Goal: Task Accomplishment & Management: Manage account settings

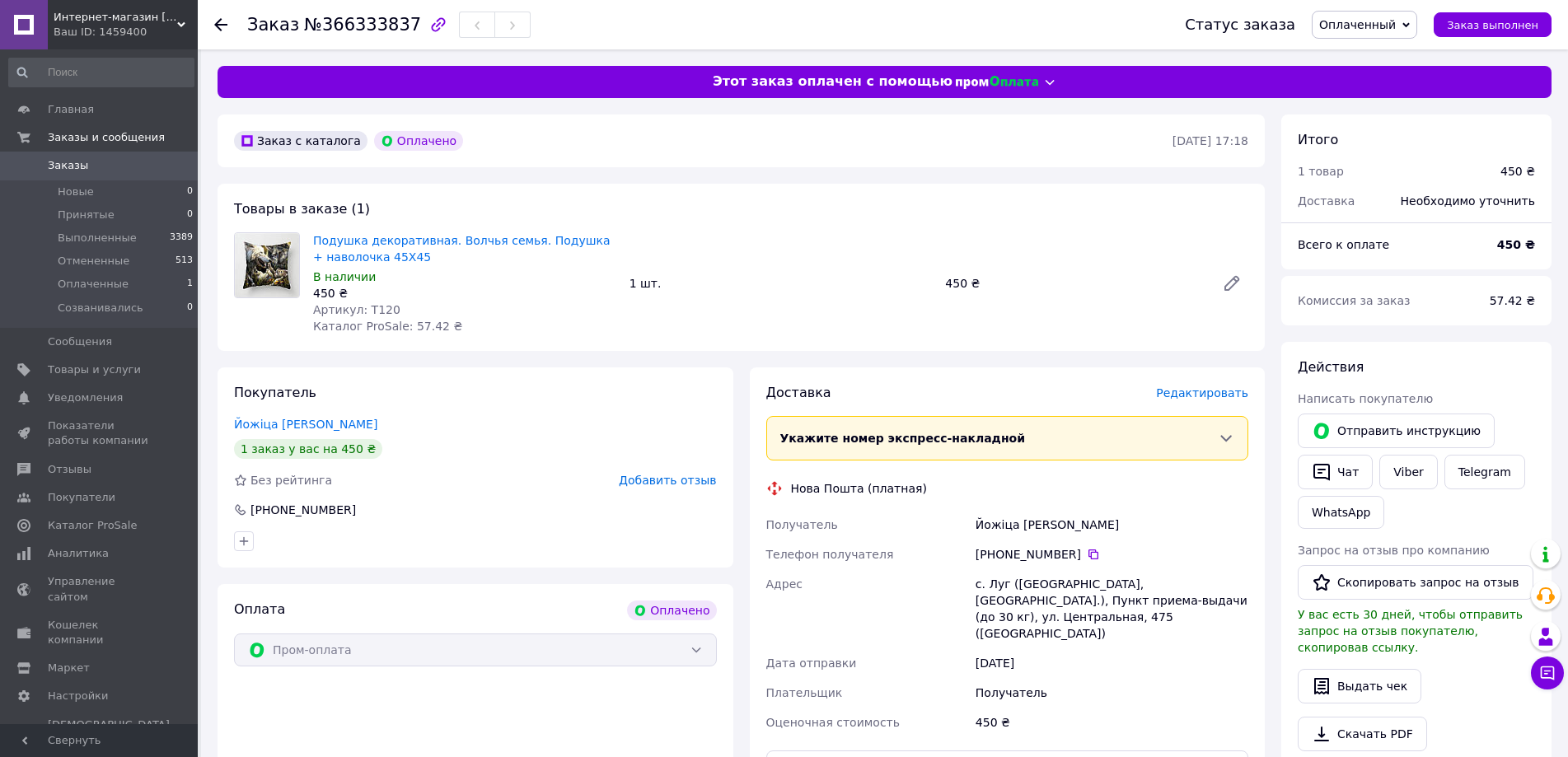
click at [1360, 27] on span "Оплаченный" at bounding box center [1357, 25] width 77 height 13
click at [1360, 57] on li "Принят" at bounding box center [1365, 57] width 104 height 25
drag, startPoint x: 1070, startPoint y: 556, endPoint x: 995, endPoint y: 558, distance: 75.0
click at [995, 558] on div "[PHONE_NUMBER]" at bounding box center [1111, 555] width 273 height 16
copy div "0 67 609 58 59"
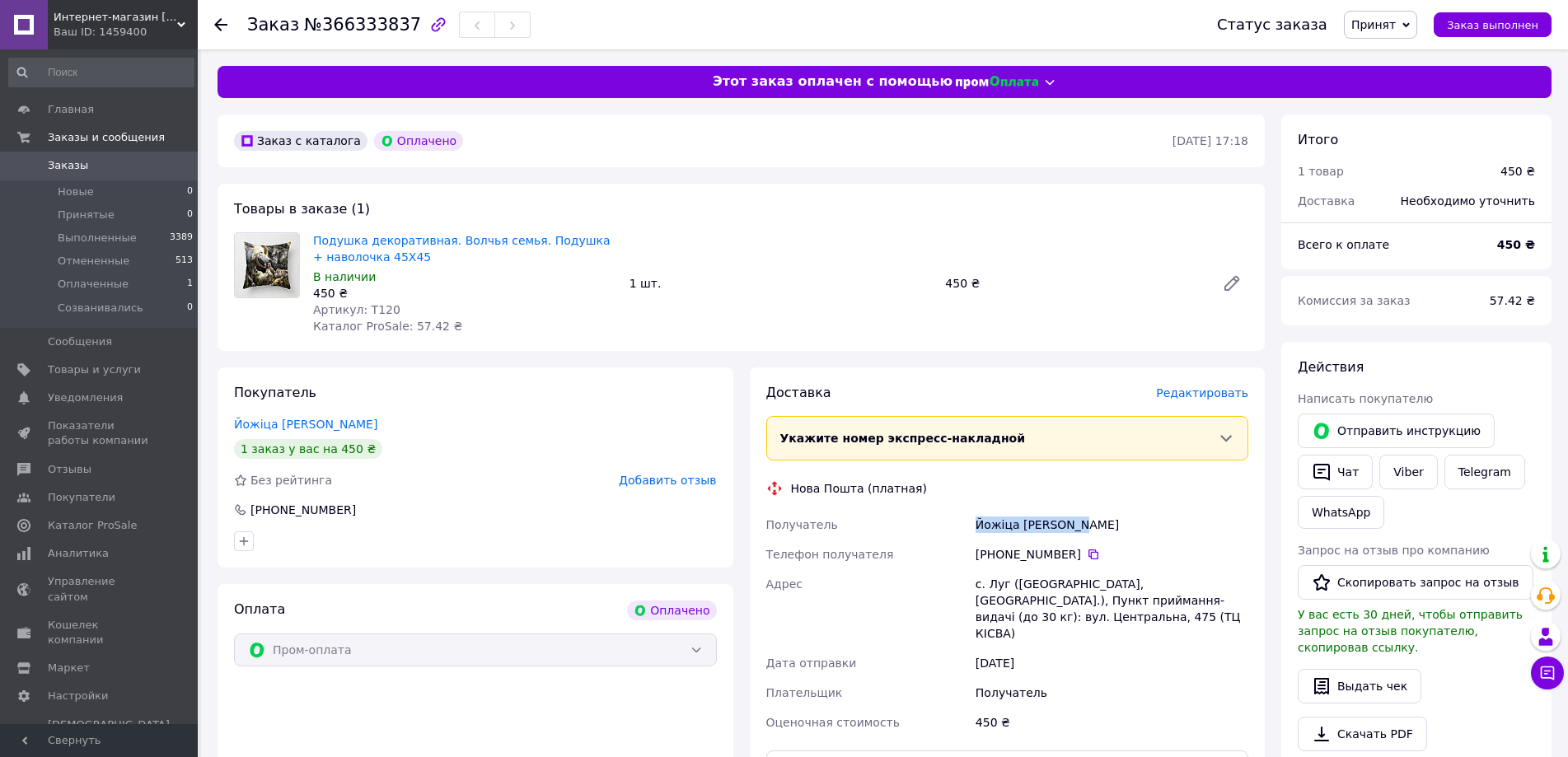
drag, startPoint x: 1077, startPoint y: 524, endPoint x: 977, endPoint y: 530, distance: 100.2
click at [977, 530] on div "Йожіца [PERSON_NAME]" at bounding box center [1112, 524] width 279 height 30
copy div "Йожіца [PERSON_NAME]"
drag, startPoint x: 1002, startPoint y: 583, endPoint x: 972, endPoint y: 586, distance: 30.1
click at [972, 586] on div "с. Луг ([GEOGRAPHIC_DATA], [GEOGRAPHIC_DATA].), Пункт приймання-видачі (до 30 к…" at bounding box center [1112, 608] width 279 height 79
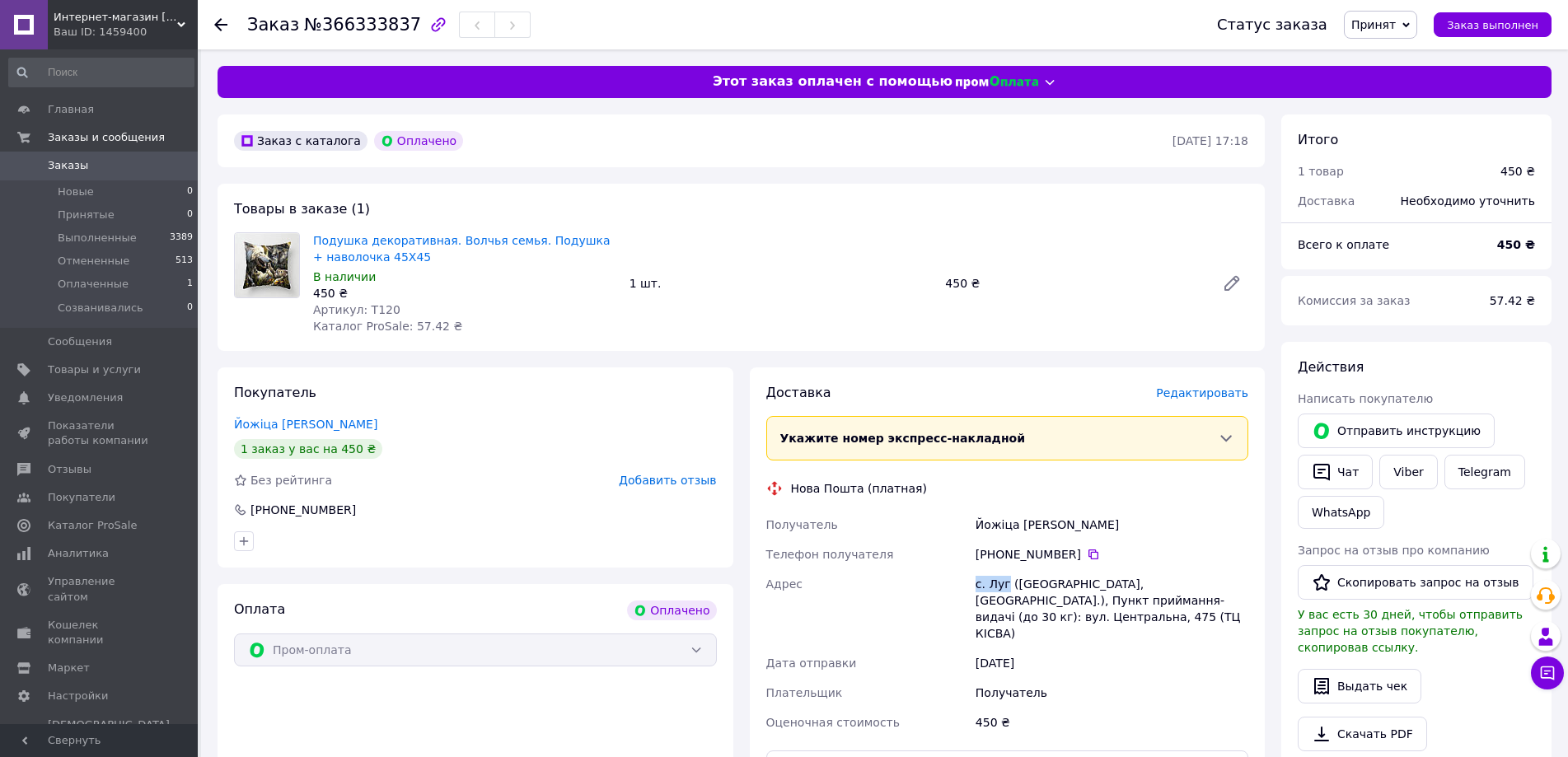
copy div "с. [GEOGRAPHIC_DATA]"
click at [1071, 553] on div "[PHONE_NUMBER]" at bounding box center [1111, 555] width 273 height 16
drag, startPoint x: 1071, startPoint y: 553, endPoint x: 996, endPoint y: 556, distance: 75.1
click at [996, 556] on div "[PHONE_NUMBER]" at bounding box center [1111, 555] width 273 height 16
copy div "380 67 609 58 59"
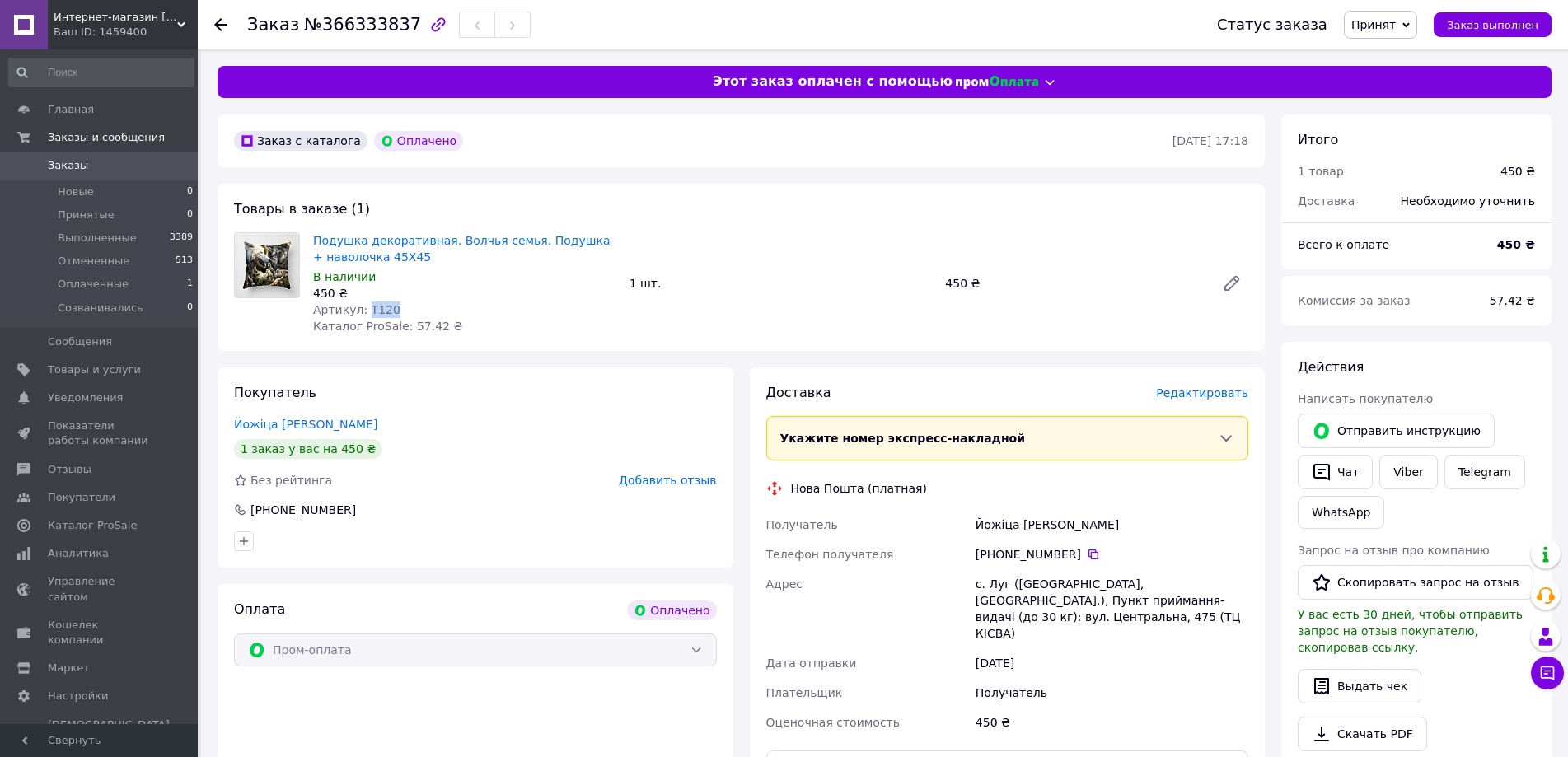
drag, startPoint x: 387, startPoint y: 309, endPoint x: 364, endPoint y: 311, distance: 23.1
click at [364, 311] on div "Артикул: T120" at bounding box center [464, 310] width 303 height 16
copy span "T120"
drag, startPoint x: 1077, startPoint y: 524, endPoint x: 1019, endPoint y: 530, distance: 58.3
click at [1019, 530] on div "Йожіца [PERSON_NAME]" at bounding box center [1112, 524] width 279 height 30
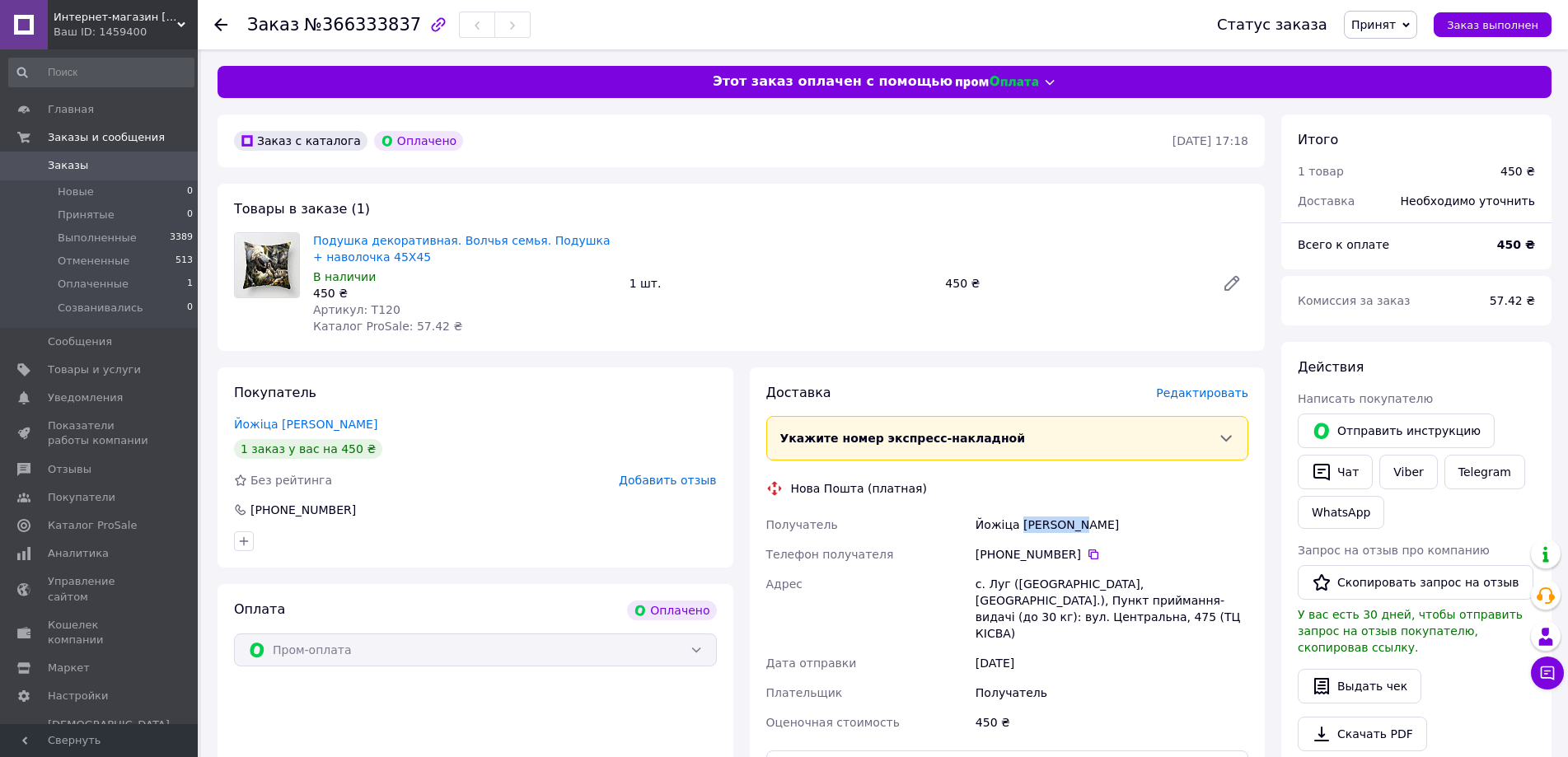
copy div "[PERSON_NAME]"
click at [656, 22] on div "Заказ №366333837" at bounding box center [715, 25] width 937 height 49
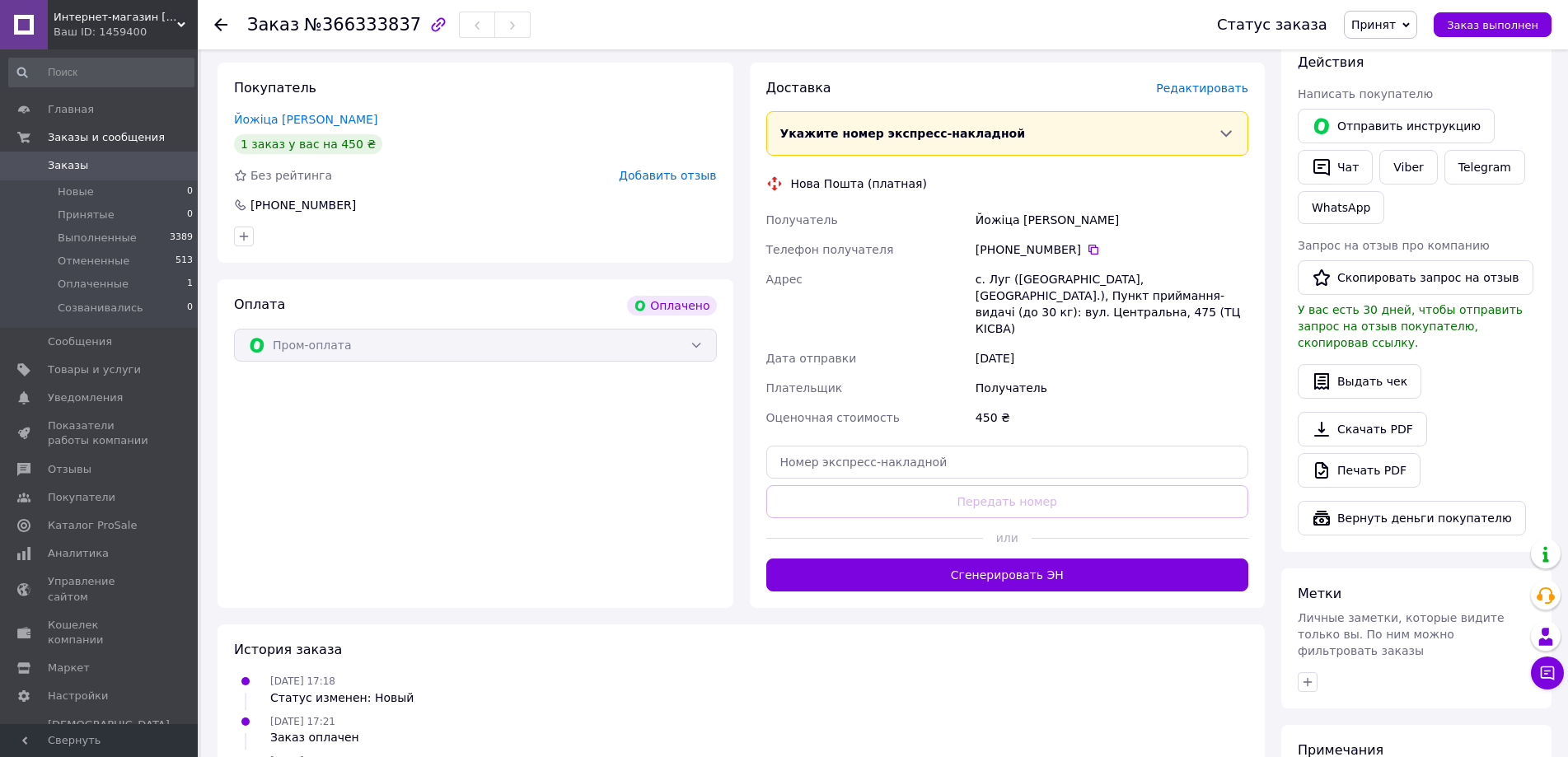
scroll to position [329, 0]
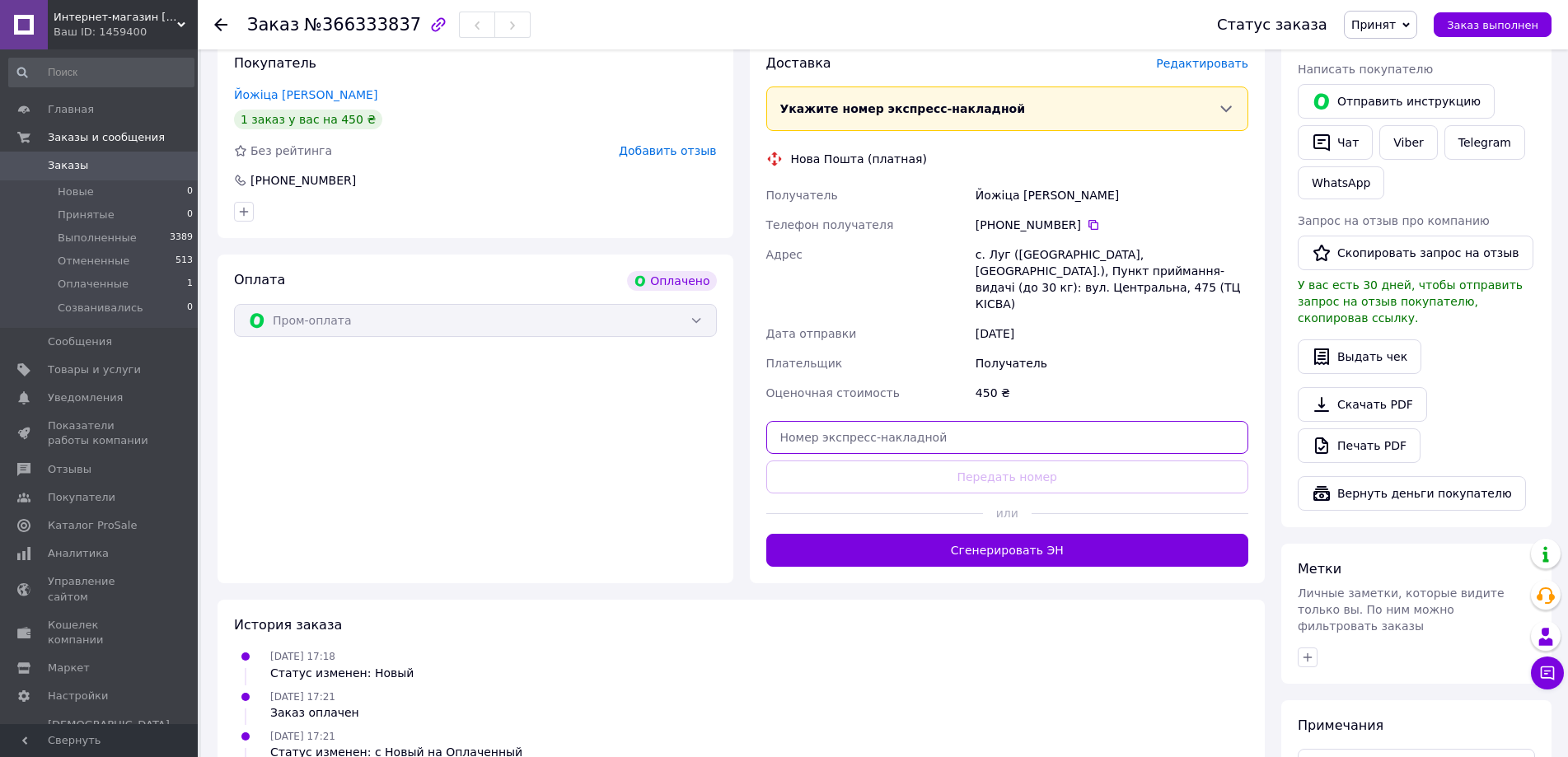
click at [906, 425] on input "text" at bounding box center [1007, 438] width 483 height 33
paste input "20451269217886"
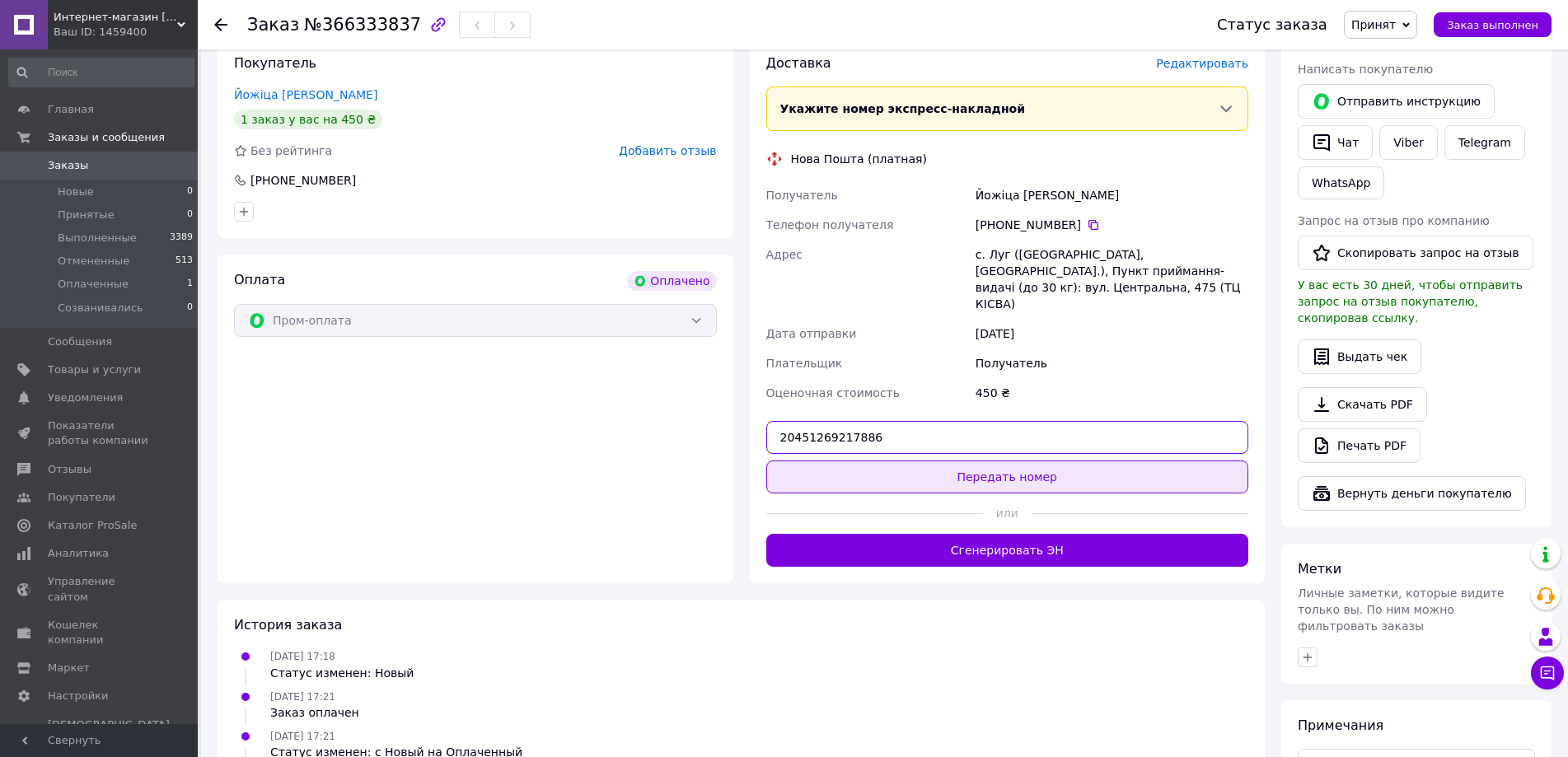
type input "20451269217886"
click at [1001, 461] on button "Передать номер" at bounding box center [1007, 477] width 483 height 33
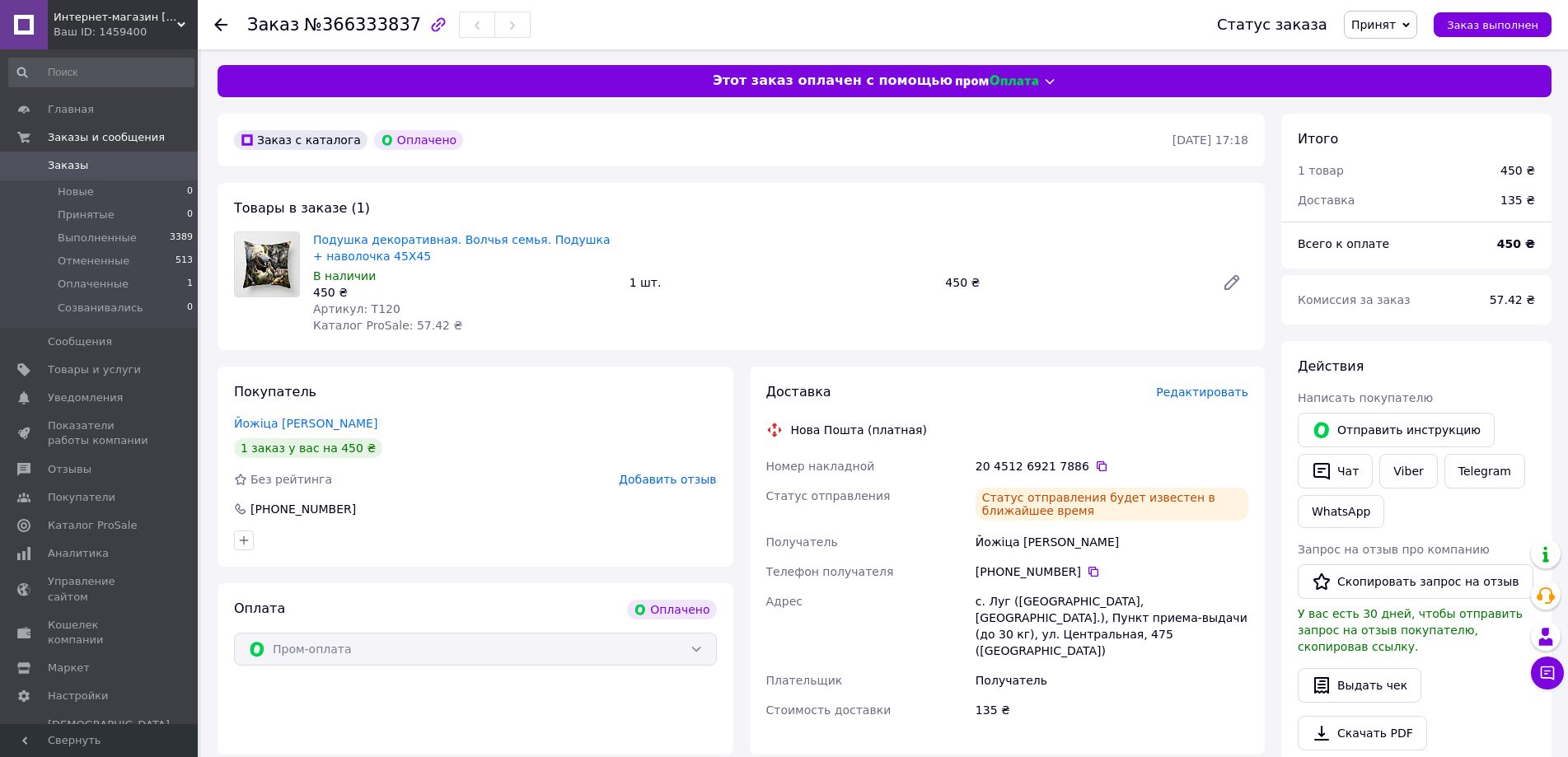
scroll to position [0, 0]
click at [1558, 676] on button "Чат с покупателем" at bounding box center [1547, 673] width 33 height 33
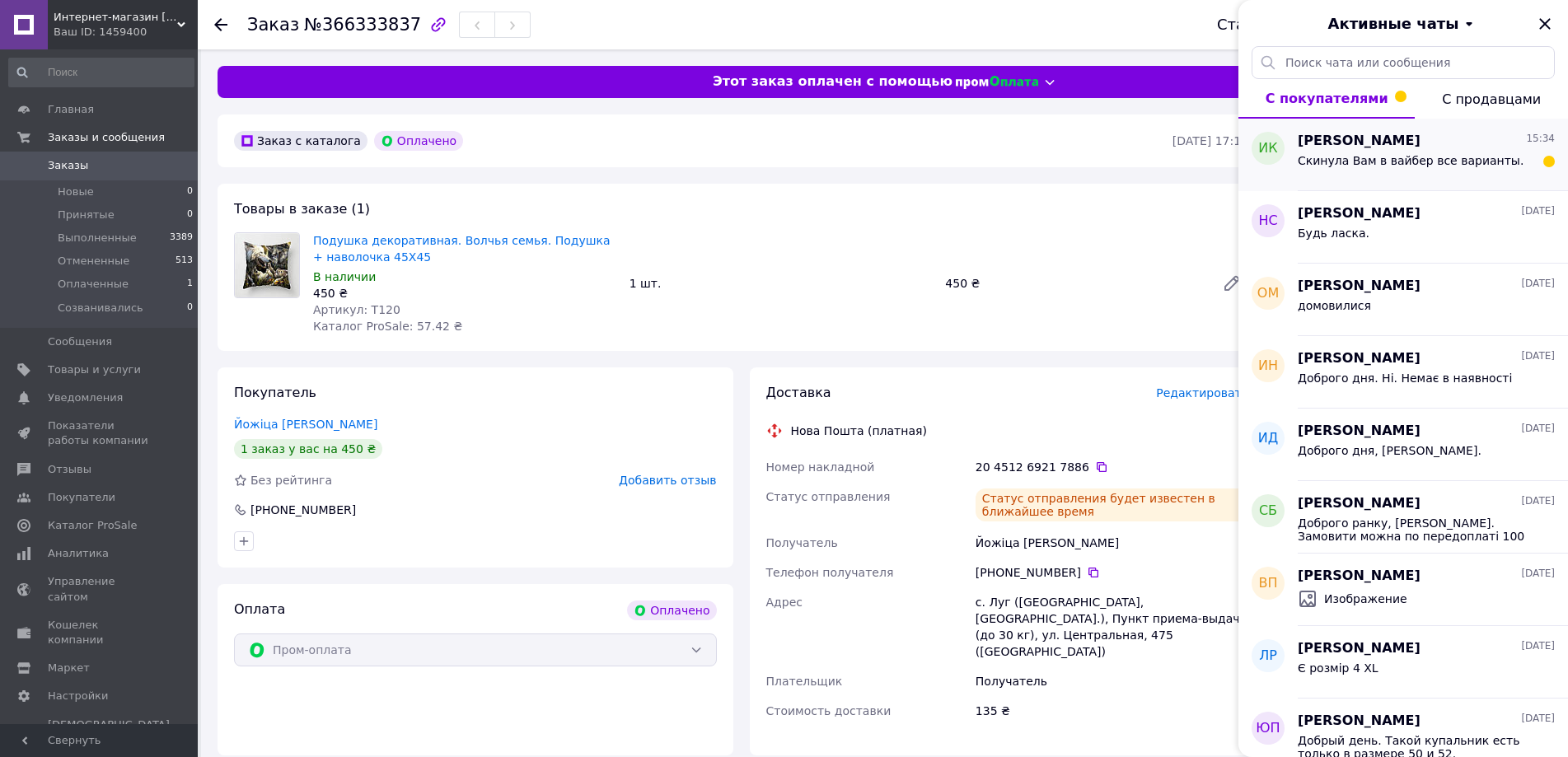
click at [1351, 158] on span "Скинула Вам в вайбер все варианты." at bounding box center [1410, 161] width 225 height 13
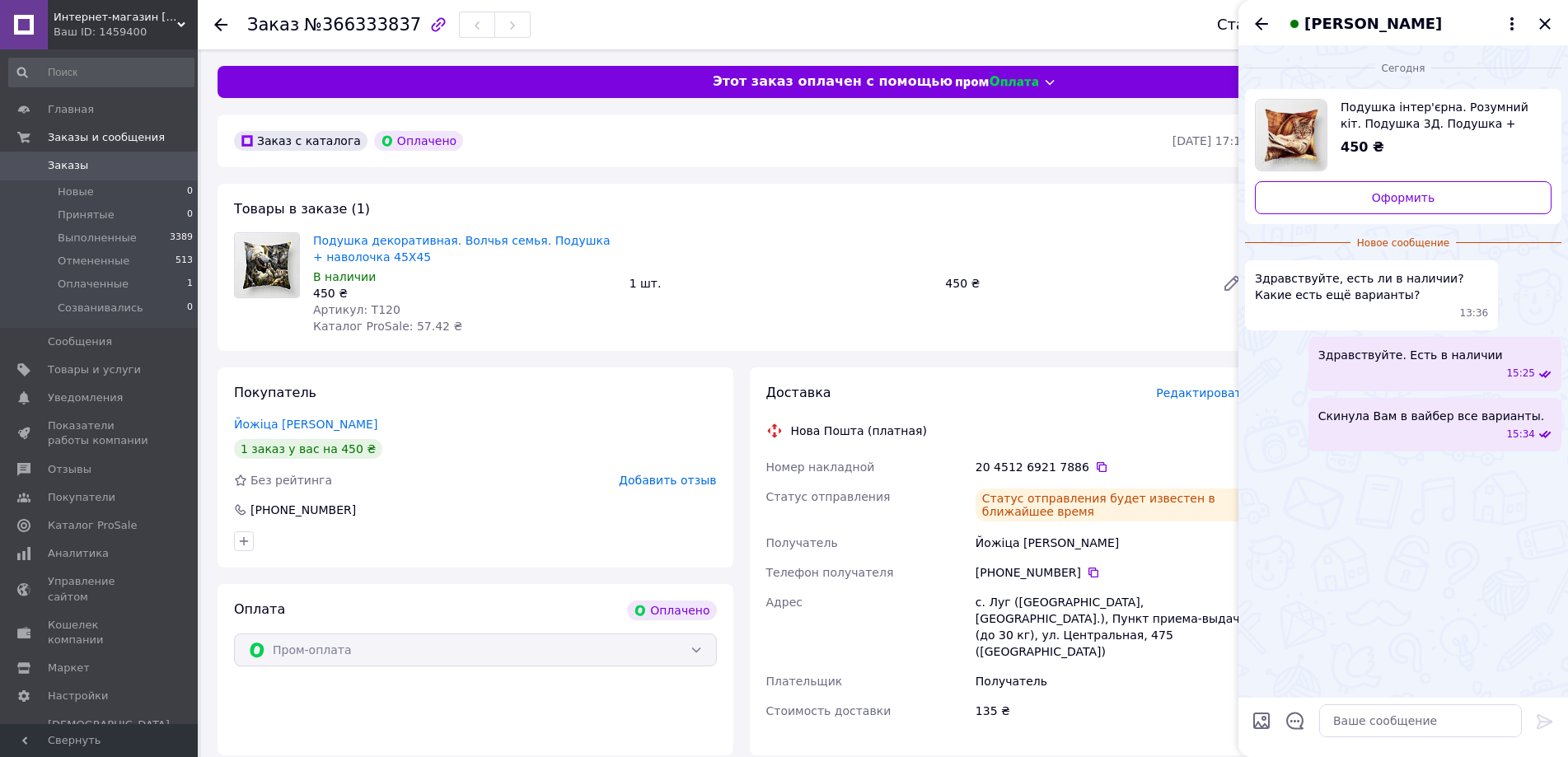
click at [990, 21] on div "Заказ №366333837" at bounding box center [715, 25] width 937 height 49
click at [1543, 24] on icon "Закрыть" at bounding box center [1545, 24] width 20 height 20
